Goal: Transaction & Acquisition: Purchase product/service

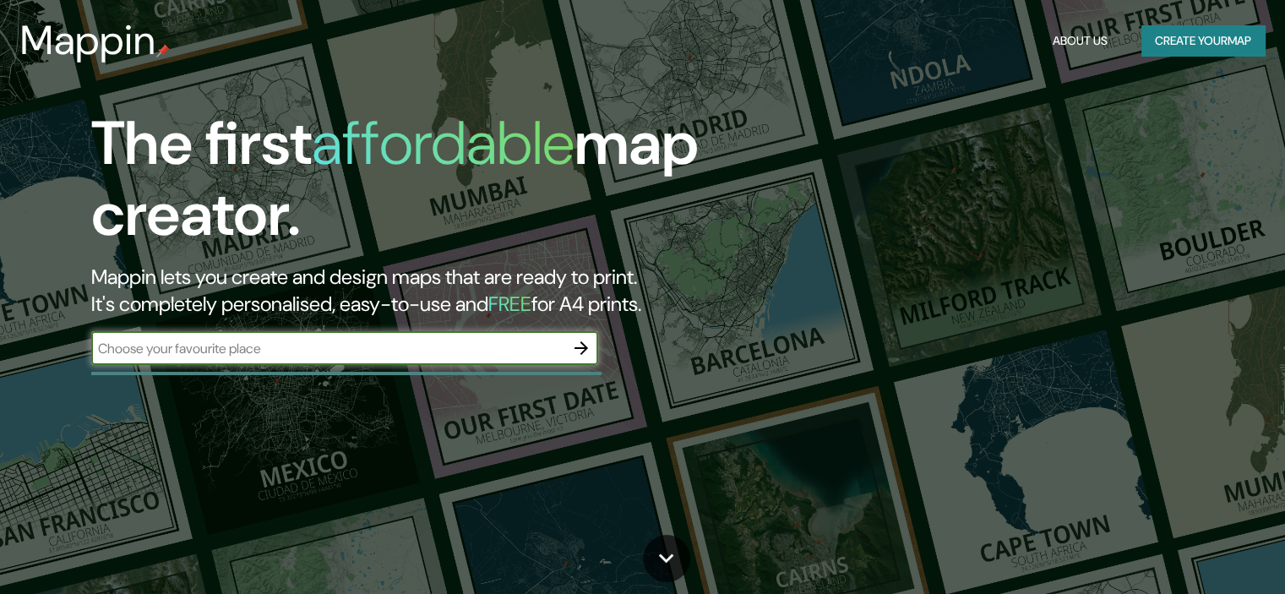
click at [1238, 28] on button "Create your map" at bounding box center [1202, 40] width 123 height 31
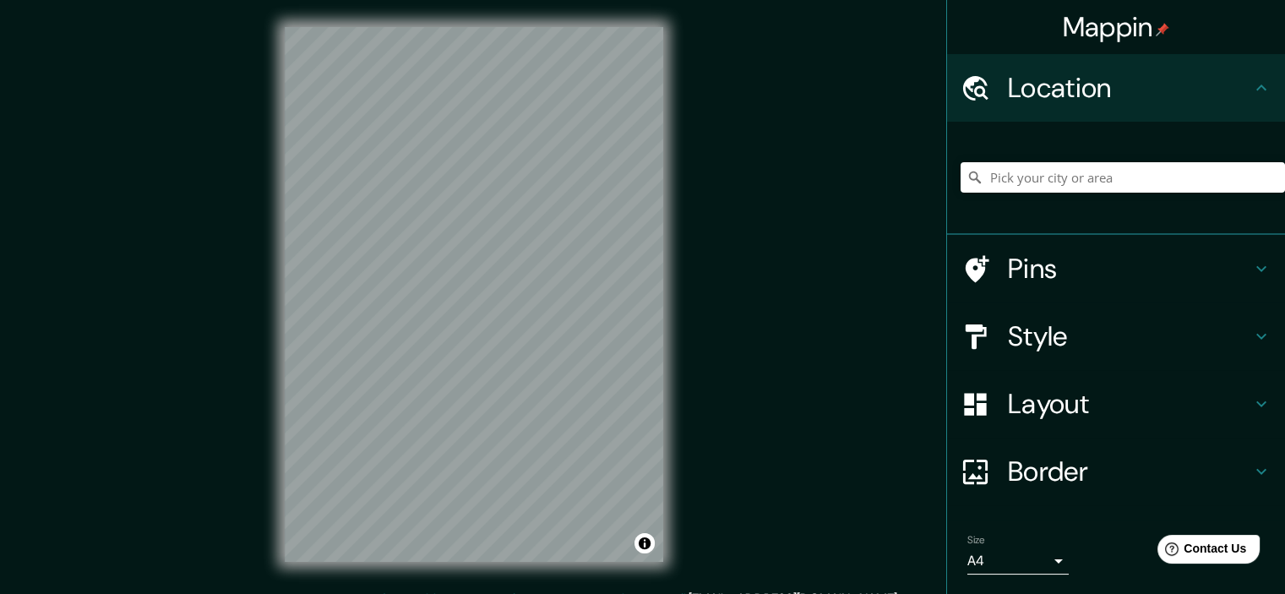
click at [883, 302] on div "Mappin Location Pins Style Layout Border Choose a border. Hint : you can make l…" at bounding box center [642, 308] width 1285 height 616
click at [1042, 160] on div at bounding box center [1122, 177] width 324 height 84
click at [1045, 172] on input "Pick your city or area" at bounding box center [1122, 177] width 324 height 30
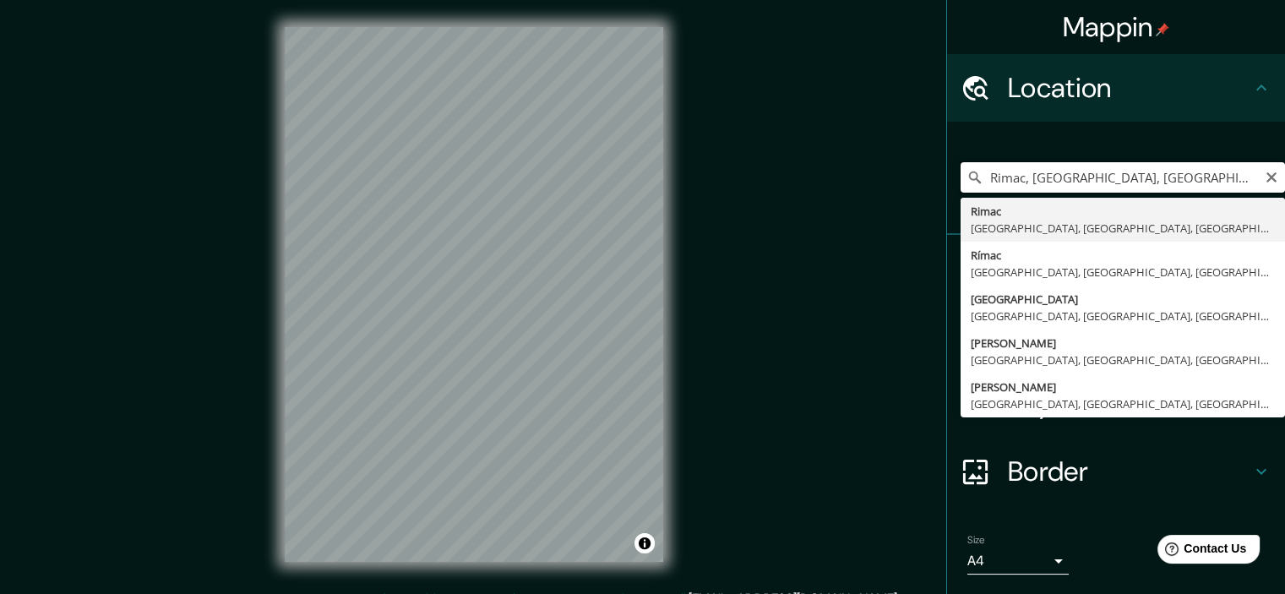
type input "Rimac, [GEOGRAPHIC_DATA], [GEOGRAPHIC_DATA], [GEOGRAPHIC_DATA]"
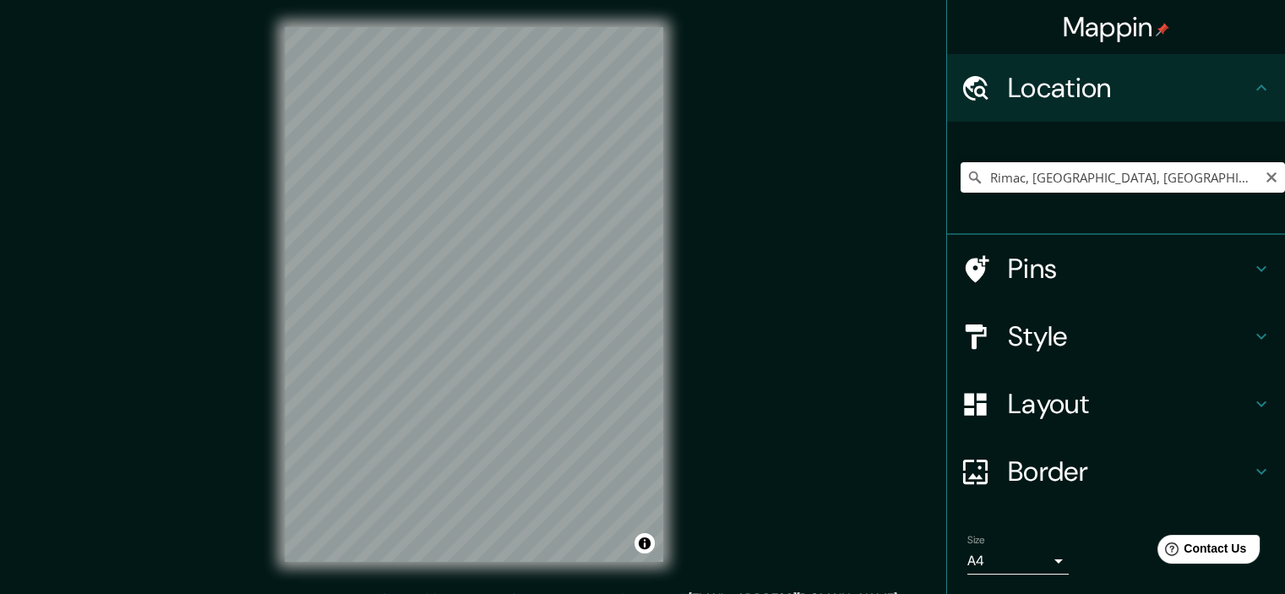
click at [1105, 473] on h4 "Border" at bounding box center [1129, 471] width 243 height 34
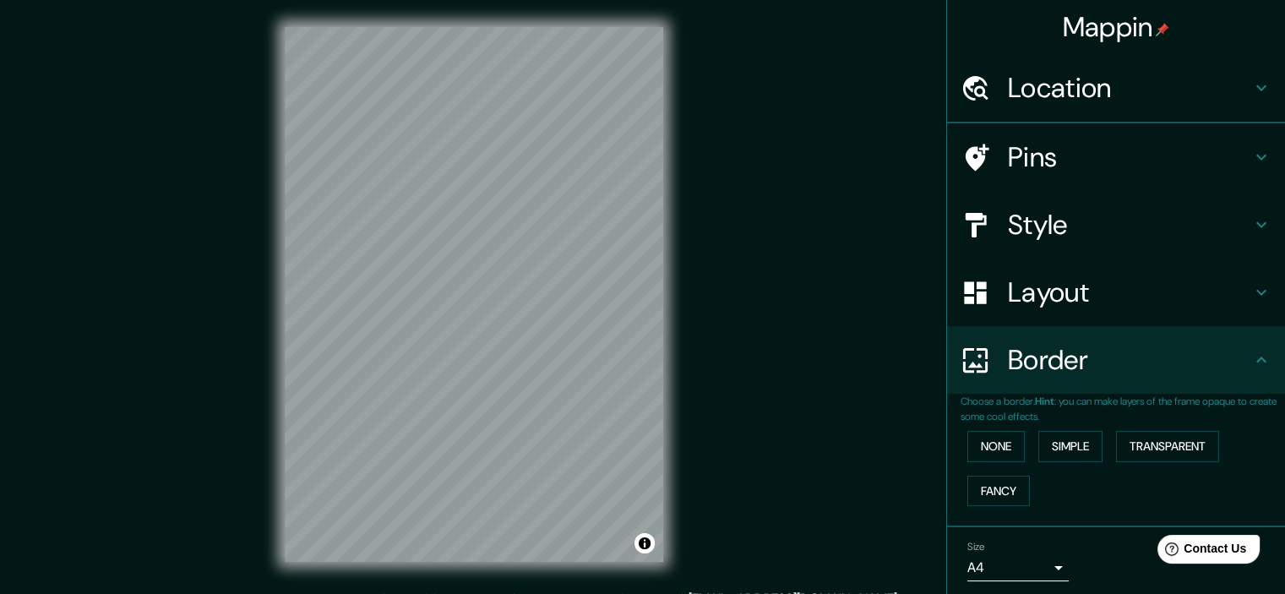
click at [1062, 275] on h4 "Layout" at bounding box center [1129, 292] width 243 height 34
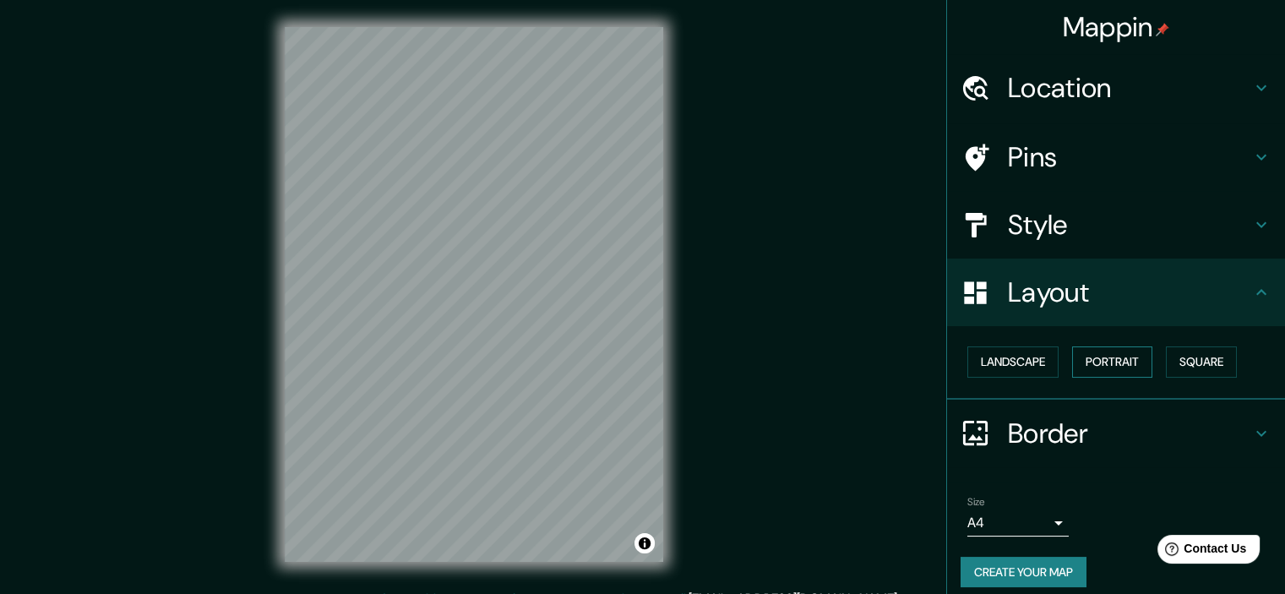
click at [1126, 364] on button "Portrait" at bounding box center [1112, 361] width 80 height 31
click at [1183, 367] on button "Square" at bounding box center [1201, 361] width 71 height 31
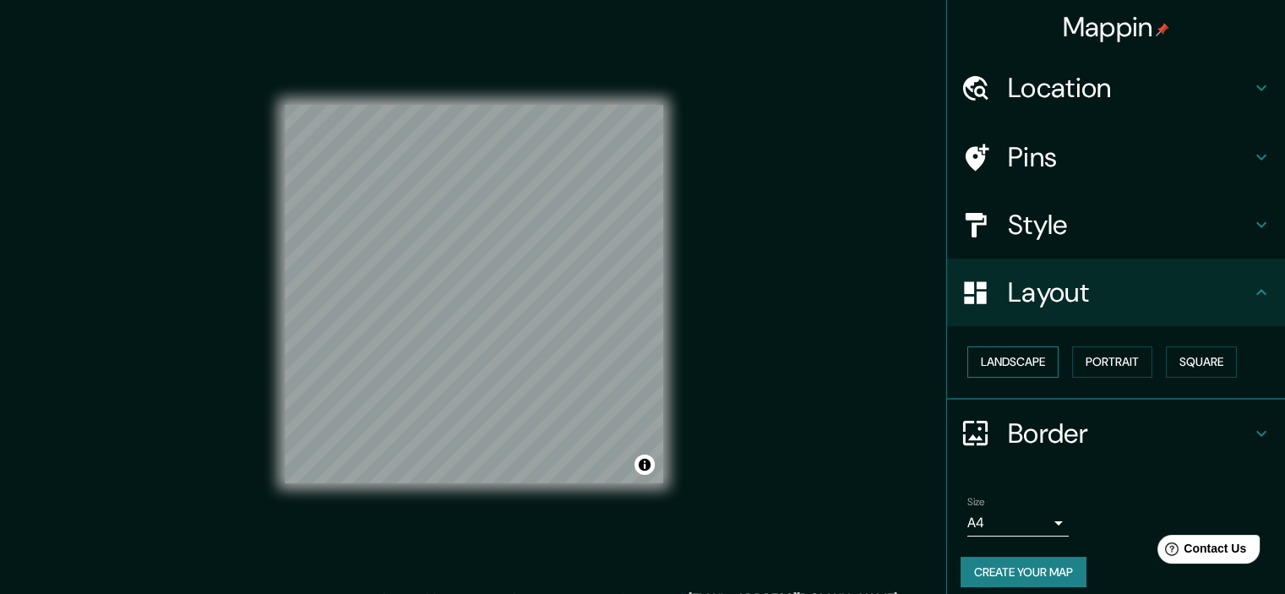
click at [997, 356] on button "Landscape" at bounding box center [1012, 361] width 91 height 31
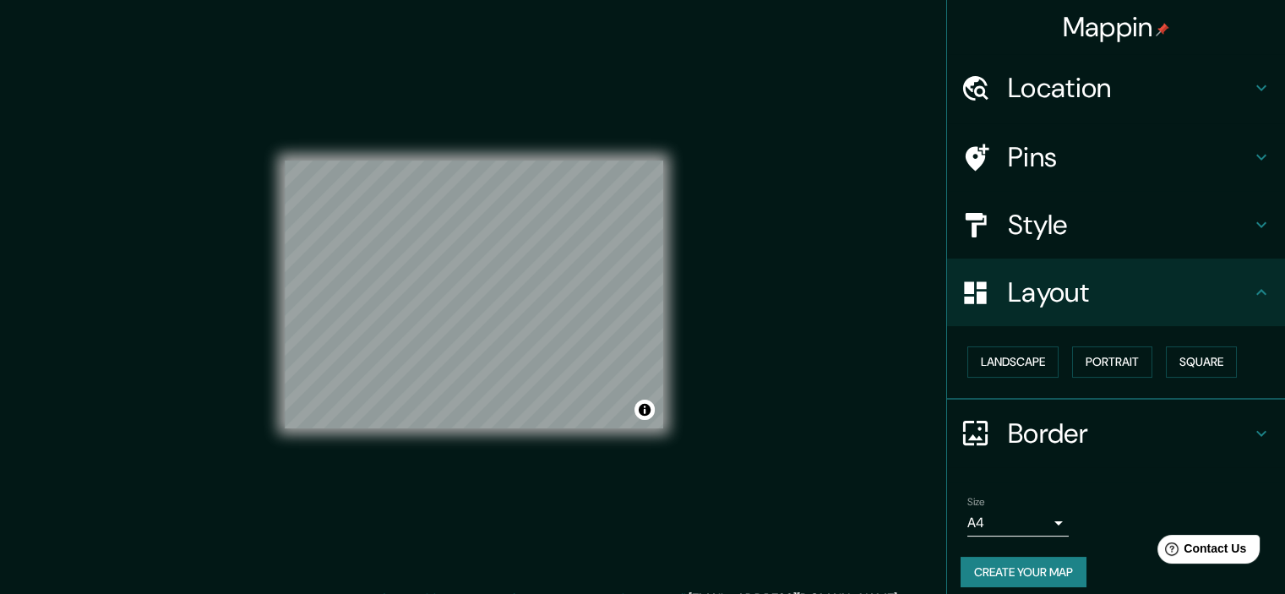
click at [1000, 564] on button "Create your map" at bounding box center [1023, 572] width 126 height 31
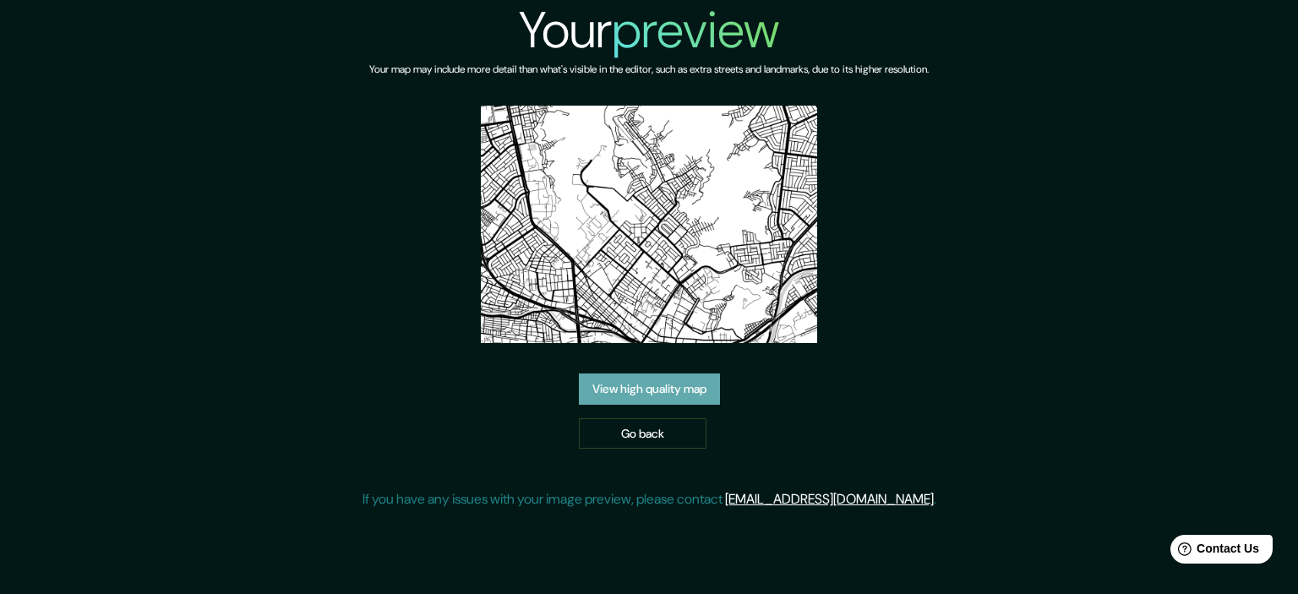
click at [672, 373] on link "View high quality map" at bounding box center [649, 388] width 141 height 31
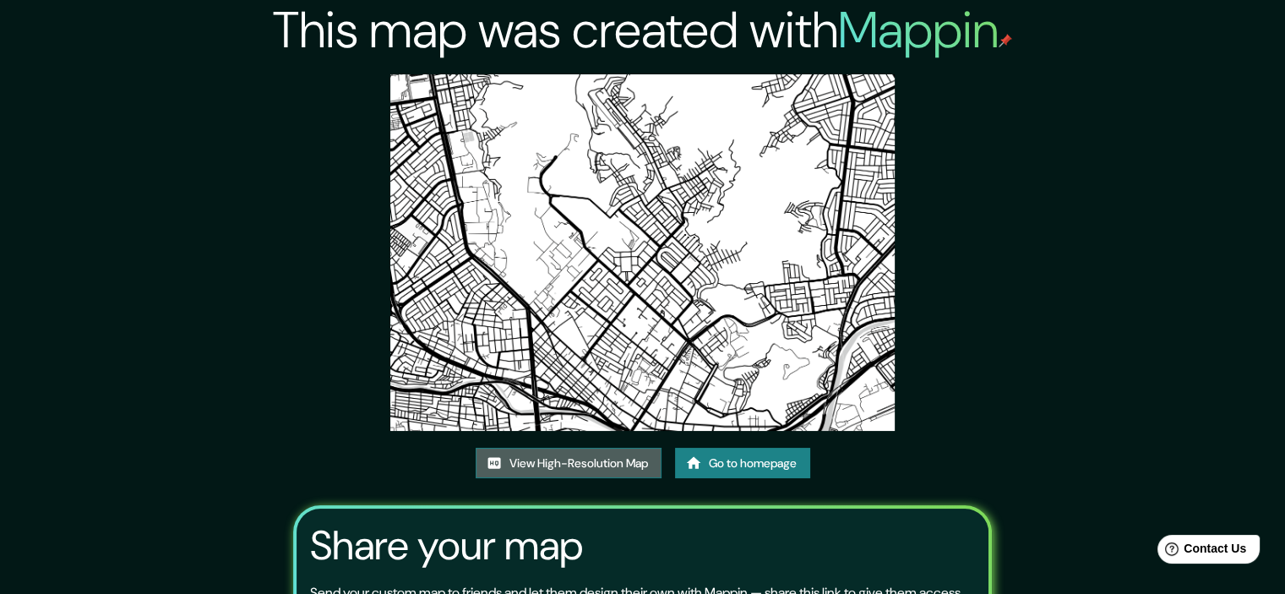
click at [603, 450] on link "View High-Resolution Map" at bounding box center [569, 463] width 186 height 31
click at [628, 468] on link "View High-Resolution Map" at bounding box center [569, 463] width 186 height 31
